Goal: Navigation & Orientation: Find specific page/section

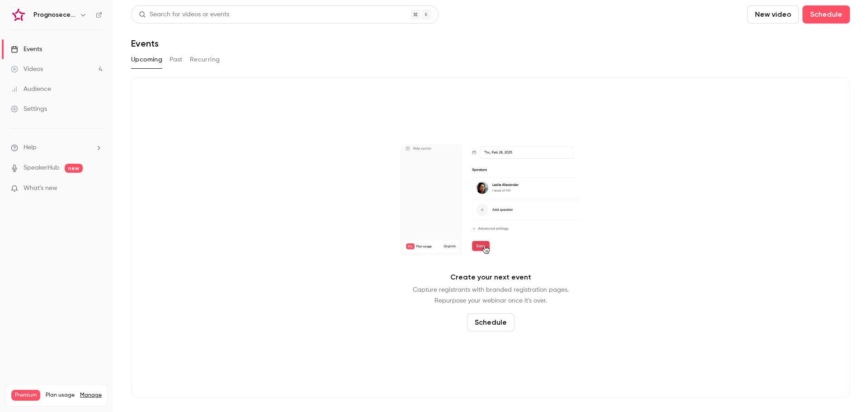
click at [64, 16] on h6 "Prognosecenteret | Powered by Hubexo" at bounding box center [54, 14] width 42 height 9
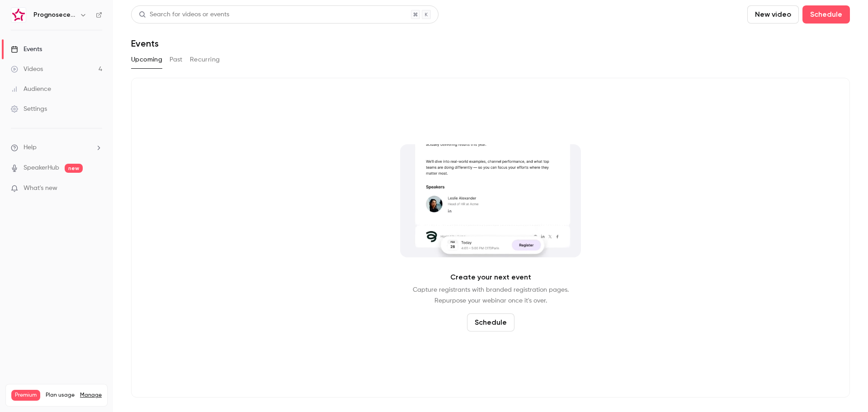
click at [77, 16] on div "Prognosecenteret | Powered by Hubexo" at bounding box center [60, 14] width 55 height 11
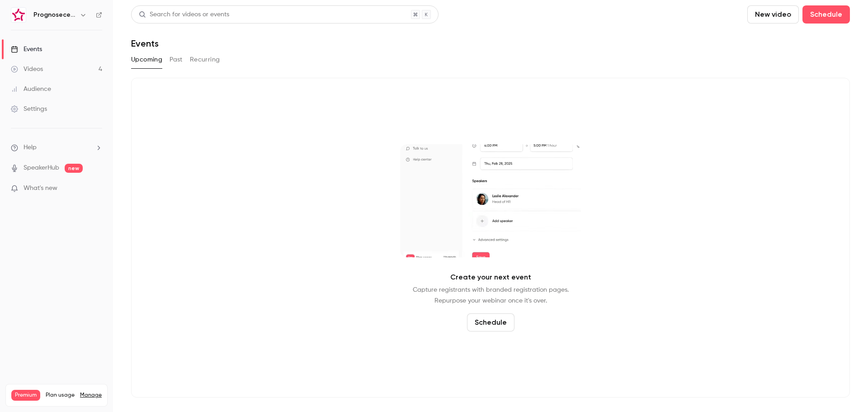
click at [83, 15] on icon "button" at bounding box center [83, 14] width 7 height 7
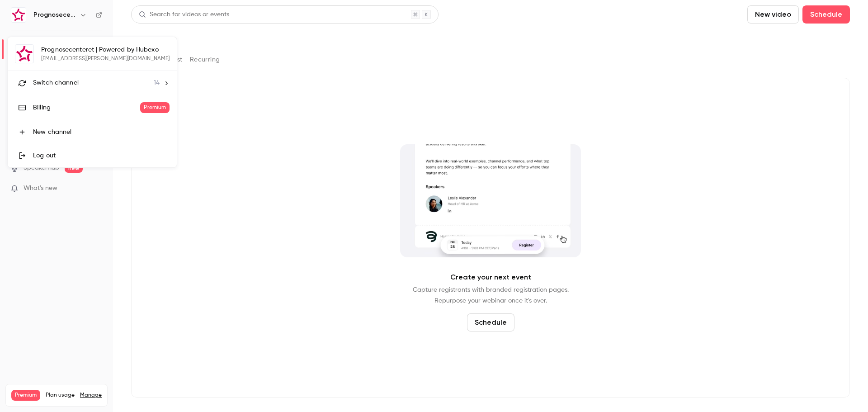
click at [113, 77] on li "Switch channel 14" at bounding box center [92, 83] width 169 height 24
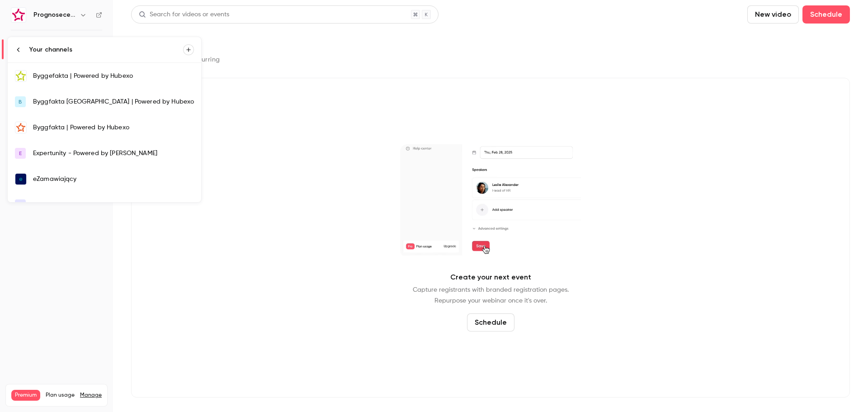
click at [103, 78] on div "Byggefakta | Powered by Hubexo" at bounding box center [113, 75] width 161 height 9
